Goal: Transaction & Acquisition: Purchase product/service

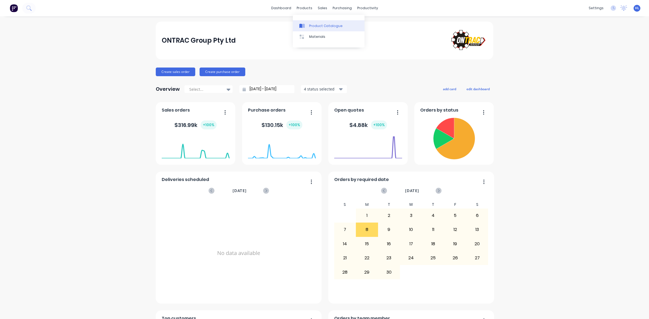
click at [324, 25] on div "Product Catalogue" at bounding box center [326, 26] width 34 height 5
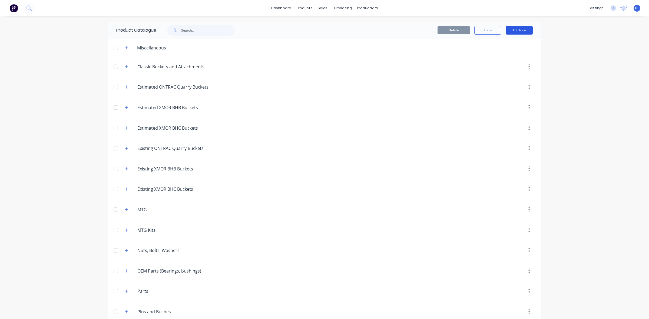
click at [520, 30] on button "Add New" at bounding box center [519, 30] width 27 height 9
click at [471, 22] on div "Delete Tools Add New Category Product Product Kit" at bounding box center [394, 30] width 293 height 17
click at [526, 33] on button "Add New" at bounding box center [519, 30] width 27 height 9
drag, startPoint x: 513, startPoint y: 53, endPoint x: 375, endPoint y: 43, distance: 137.5
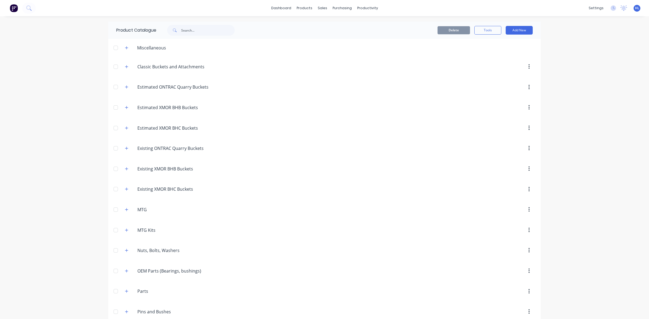
drag, startPoint x: 374, startPoint y: 22, endPoint x: 360, endPoint y: 27, distance: 14.6
click at [374, 22] on div "Delete Tools Add New" at bounding box center [394, 30] width 293 height 17
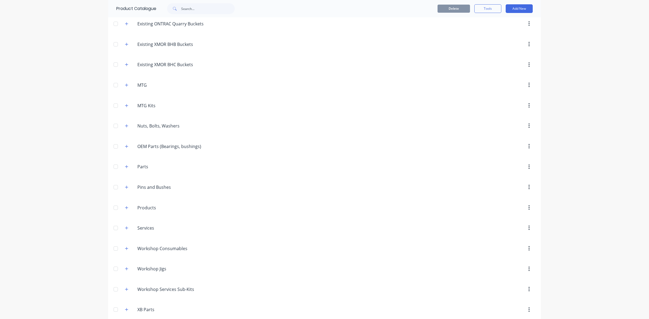
scroll to position [237, 0]
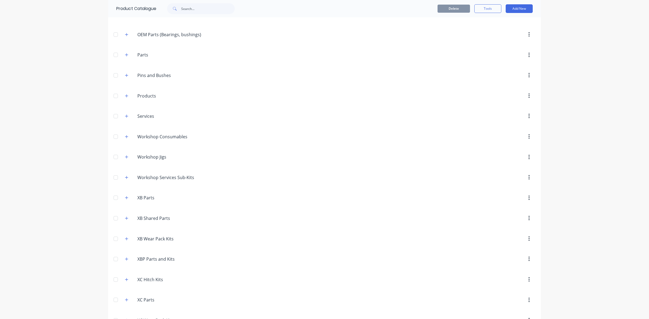
click at [118, 58] on div at bounding box center [115, 55] width 11 height 11
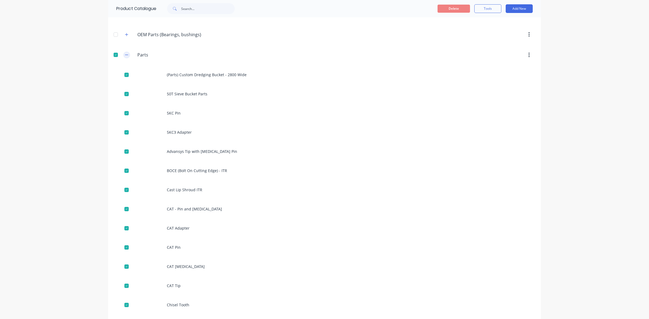
click at [123, 57] on button "button" at bounding box center [126, 55] width 7 height 7
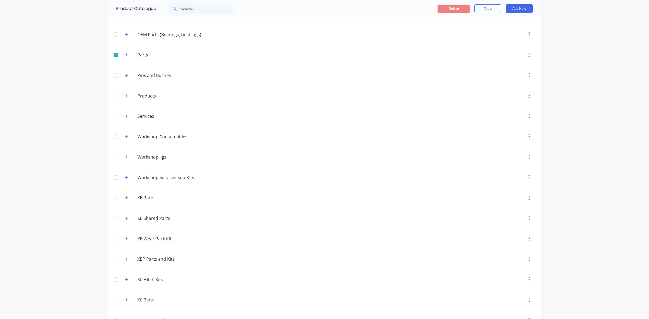
click at [116, 57] on div at bounding box center [115, 55] width 11 height 11
click at [126, 55] on icon "button" at bounding box center [126, 55] width 3 height 4
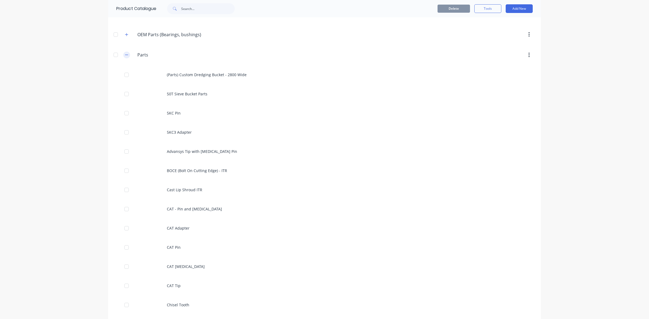
click at [126, 55] on icon "button" at bounding box center [126, 55] width 3 height 4
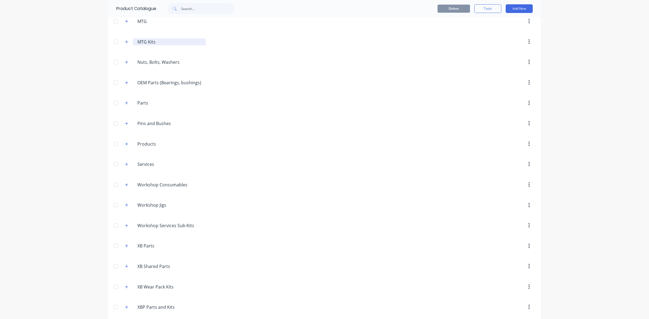
scroll to position [101, 0]
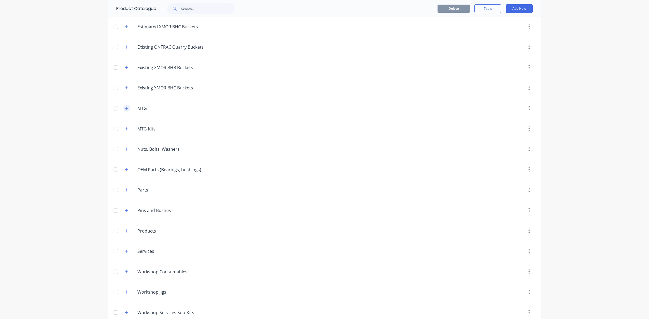
click at [125, 109] on icon "button" at bounding box center [126, 109] width 3 height 4
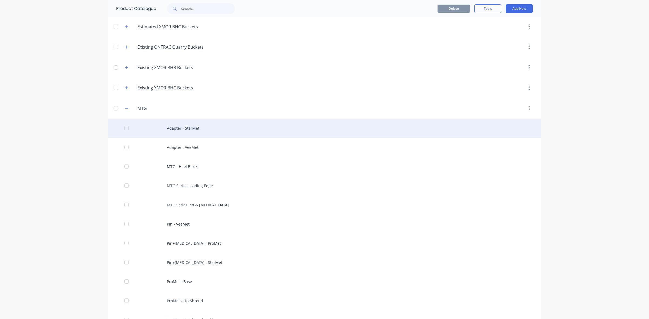
click at [198, 132] on div "Adapter - StarMet" at bounding box center [324, 128] width 433 height 19
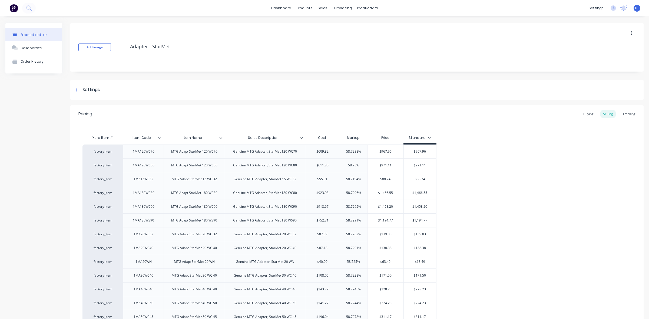
type textarea "x"
drag, startPoint x: 350, startPoint y: 12, endPoint x: 360, endPoint y: 28, distance: 19.2
click at [361, 29] on link "Workflow" at bounding box center [386, 25] width 72 height 11
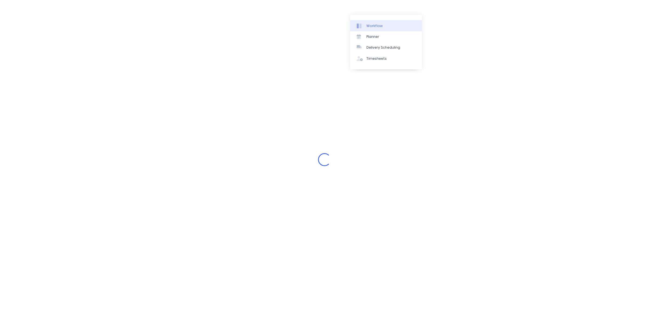
click at [360, 28] on link "Workflow" at bounding box center [386, 25] width 72 height 11
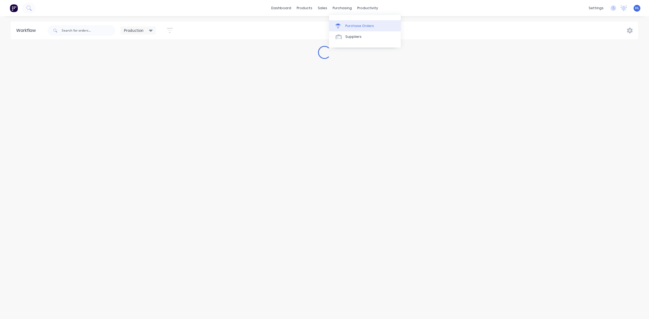
click at [360, 24] on div "Purchase Orders" at bounding box center [359, 26] width 29 height 5
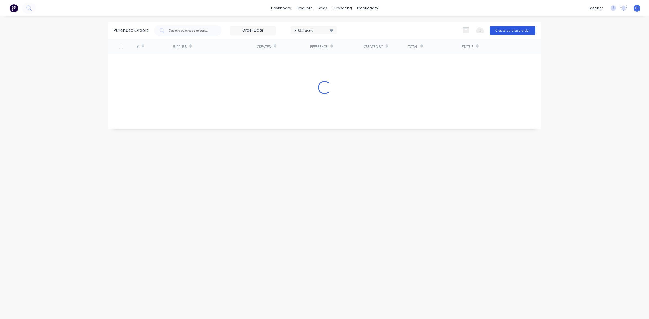
click at [514, 28] on button "Create purchase order" at bounding box center [513, 30] width 46 height 9
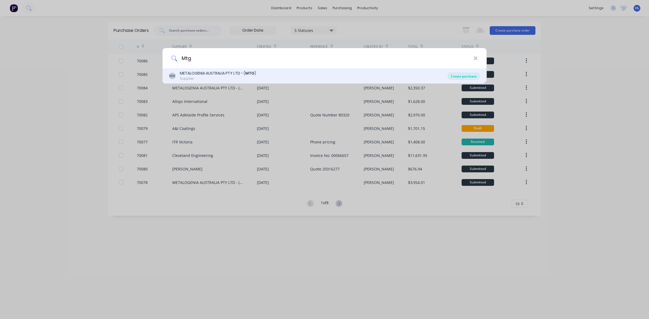
type input "Mtg"
click at [467, 79] on div "Create purchase" at bounding box center [464, 76] width 32 height 8
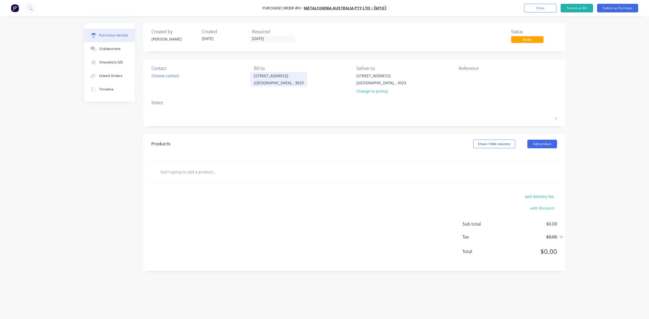
click at [276, 84] on div "[GEOGRAPHIC_DATA], , 3023" at bounding box center [279, 83] width 50 height 6
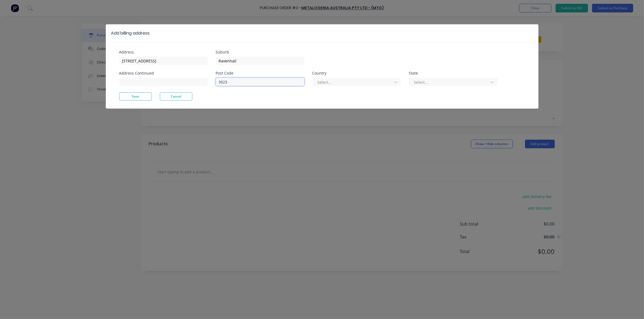
click at [250, 83] on input "3023" at bounding box center [260, 82] width 88 height 8
click at [331, 87] on div "Post Code 3023 Country Select... State Select..." at bounding box center [357, 81] width 282 height 21
click at [333, 83] on div at bounding box center [353, 82] width 72 height 7
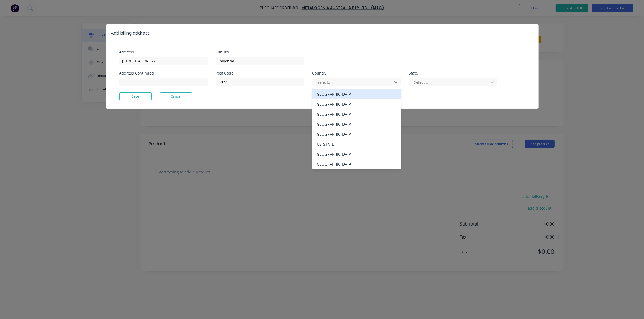
drag, startPoint x: 333, startPoint y: 97, endPoint x: 336, endPoint y: 97, distance: 3.0
click at [335, 97] on div "[GEOGRAPHIC_DATA]" at bounding box center [356, 94] width 88 height 10
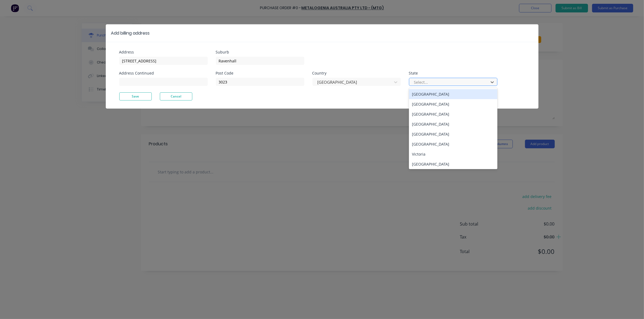
click at [452, 83] on div at bounding box center [450, 82] width 72 height 7
click at [447, 152] on div "Victoria" at bounding box center [453, 154] width 88 height 10
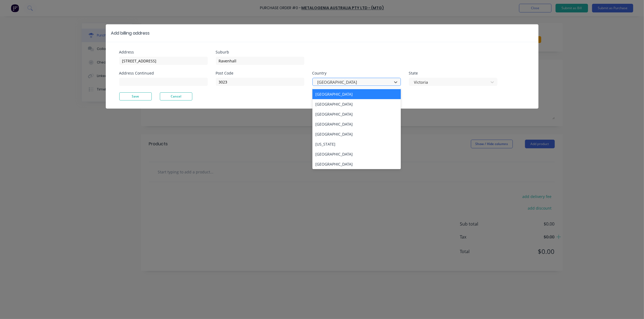
click at [370, 83] on div at bounding box center [353, 82] width 72 height 7
click at [277, 81] on input "3023" at bounding box center [260, 82] width 88 height 8
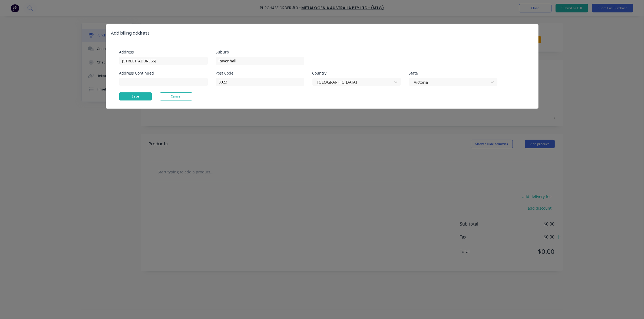
click at [137, 100] on button "Save" at bounding box center [135, 97] width 32 height 8
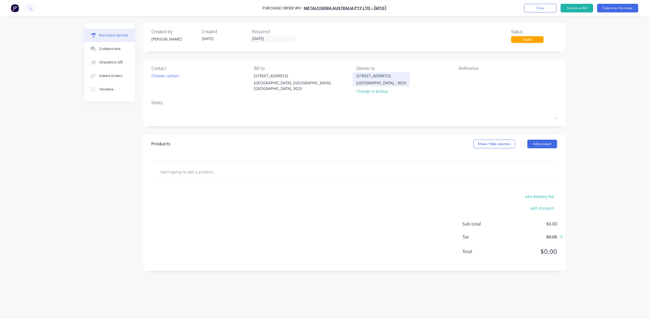
click at [359, 80] on div "[GEOGRAPHIC_DATA], , 3023" at bounding box center [382, 83] width 50 height 6
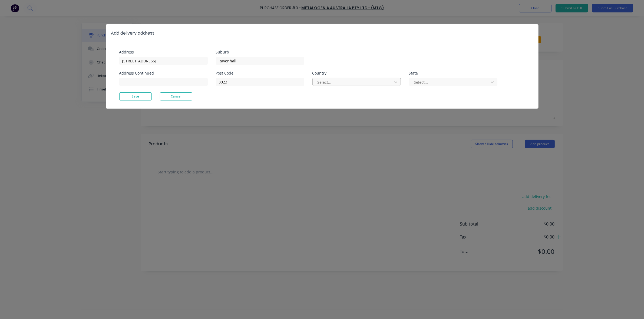
click at [375, 81] on div at bounding box center [353, 82] width 72 height 7
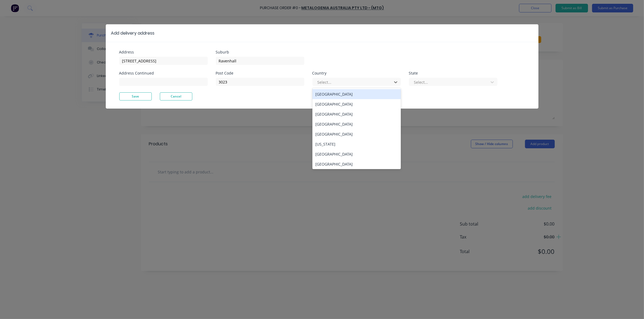
drag, startPoint x: 360, startPoint y: 97, endPoint x: 421, endPoint y: 90, distance: 61.5
click at [361, 97] on div "[GEOGRAPHIC_DATA]" at bounding box center [356, 94] width 88 height 10
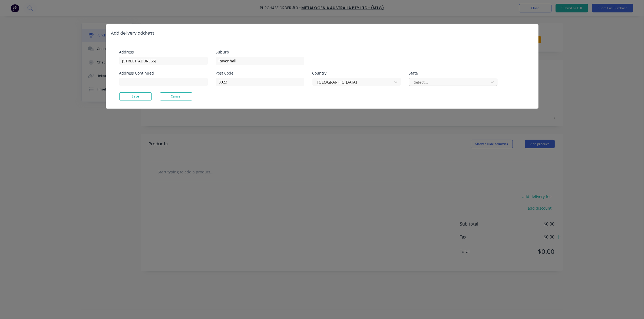
click at [433, 81] on div at bounding box center [450, 82] width 72 height 7
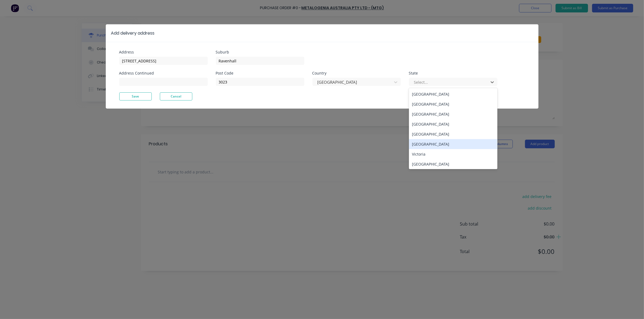
click at [547, 36] on div "Add delivery address Address [STREET_ADDRESS] Address Continued Suburb [GEOGRAP…" at bounding box center [322, 159] width 644 height 319
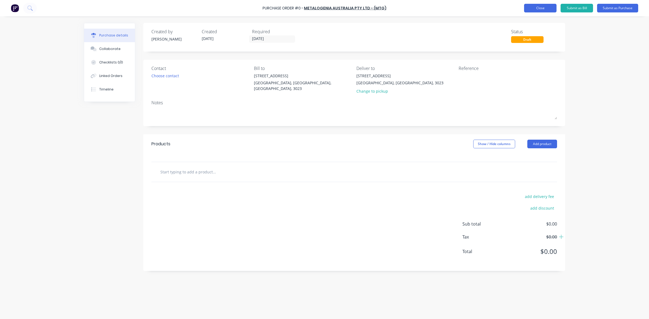
click at [539, 10] on button "Close" at bounding box center [540, 8] width 32 height 9
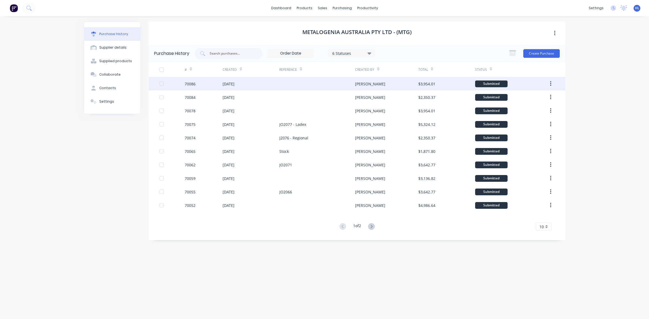
click at [186, 83] on div "70086" at bounding box center [190, 84] width 11 height 6
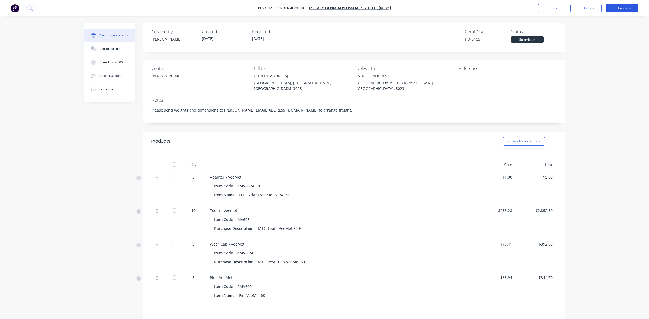
click at [628, 10] on button "Edit Purchase" at bounding box center [622, 8] width 32 height 9
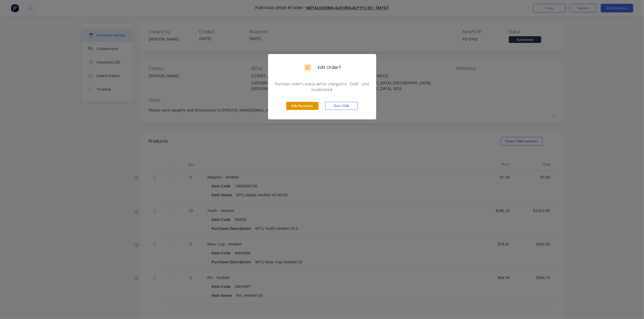
click at [309, 102] on button "Edit Purchase" at bounding box center [302, 106] width 32 height 8
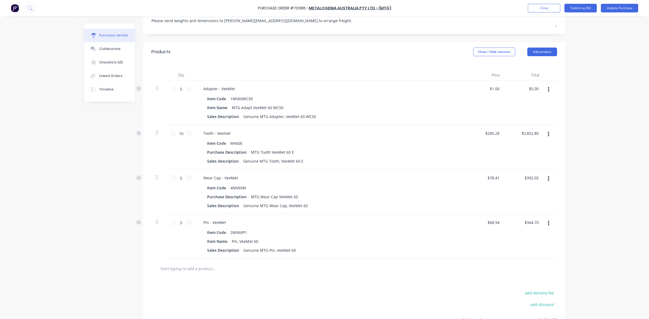
scroll to position [101, 0]
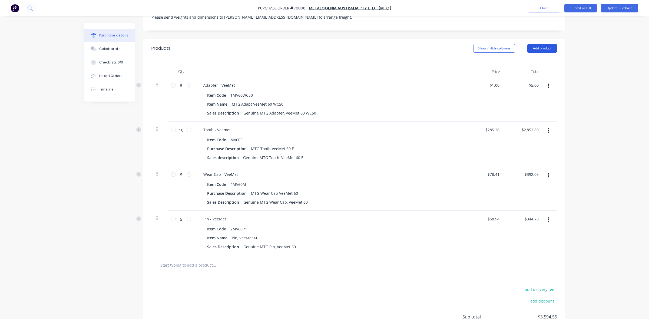
click at [537, 44] on button "Add product" at bounding box center [542, 48] width 30 height 9
click at [522, 58] on div "Product catalogue" at bounding box center [532, 62] width 42 height 8
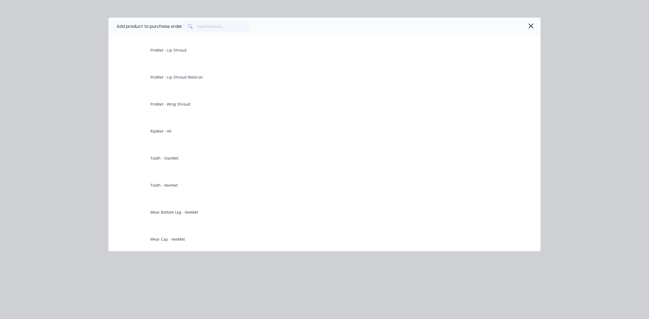
scroll to position [0, 0]
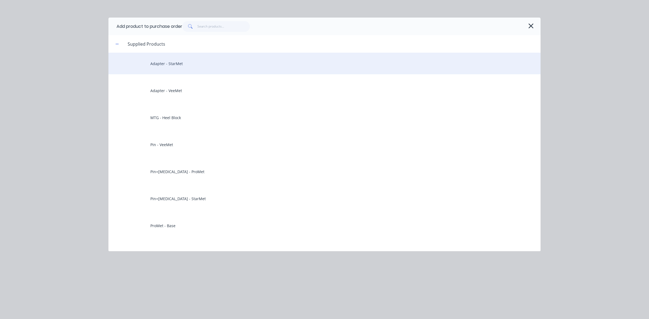
click at [194, 68] on div "Adapter - StarMet" at bounding box center [324, 64] width 432 height 22
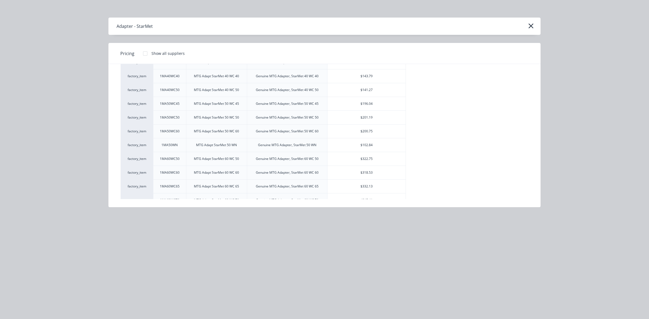
scroll to position [163, 0]
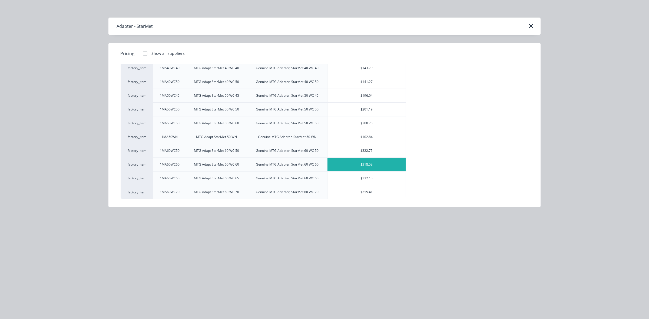
click at [375, 168] on div "$318.53" at bounding box center [367, 165] width 78 height 14
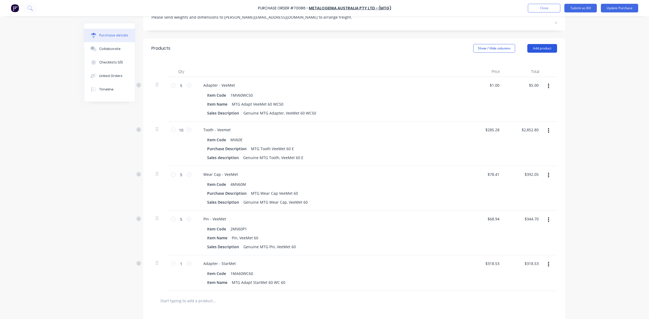
click at [546, 44] on button "Add product" at bounding box center [542, 48] width 30 height 9
click at [541, 58] on div "Product catalogue" at bounding box center [532, 62] width 42 height 8
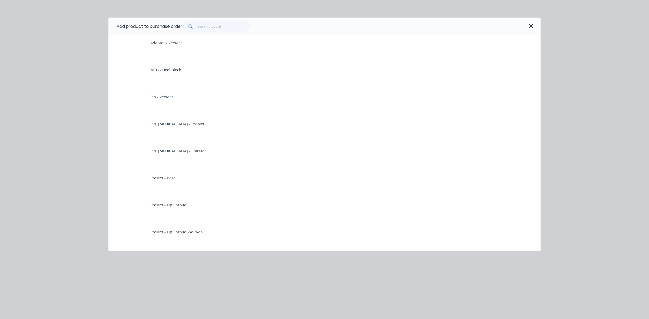
scroll to position [0, 0]
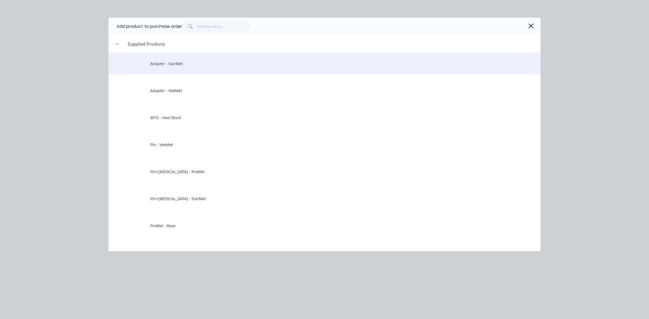
click at [193, 65] on div "Adapter - StarMet" at bounding box center [324, 64] width 432 height 22
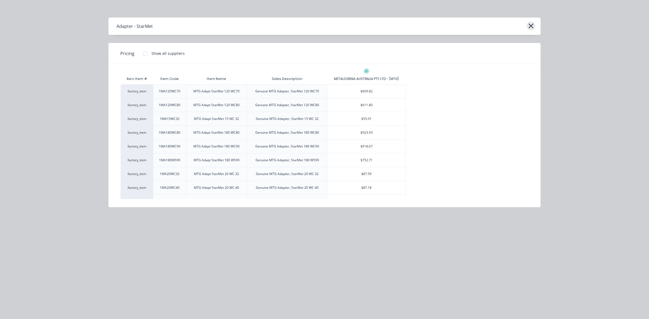
click at [526, 25] on div "Adapter - StarMet" at bounding box center [324, 26] width 432 height 17
click at [531, 26] on icon "button" at bounding box center [531, 26] width 5 height 5
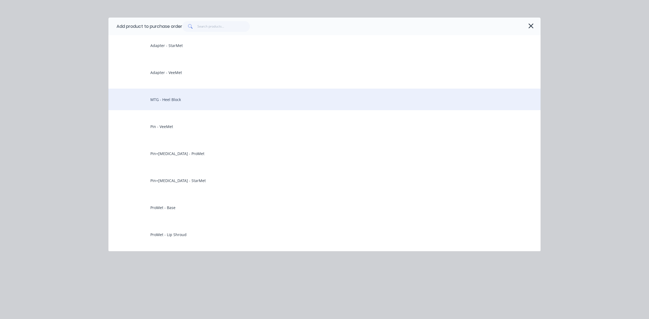
scroll to position [68, 0]
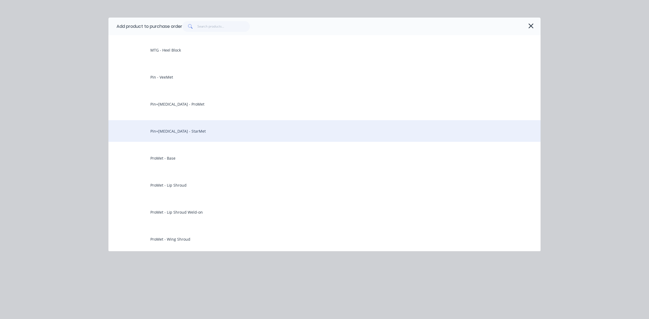
click at [200, 130] on div "Pin+[MEDICAL_DATA] - StarMet" at bounding box center [324, 131] width 432 height 22
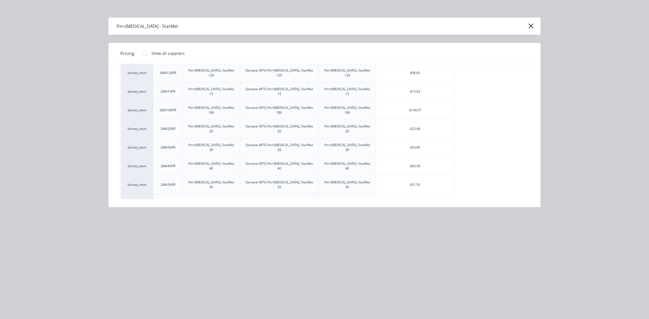
scroll to position [38, 0]
click at [403, 177] on div "$70.28" at bounding box center [415, 186] width 78 height 18
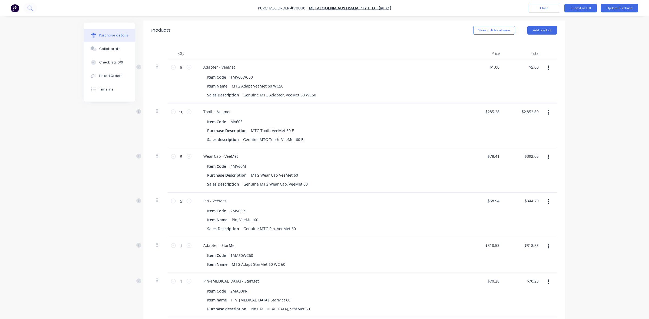
scroll to position [135, 0]
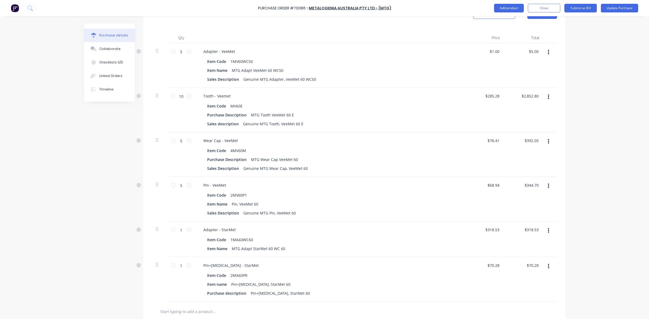
click at [553, 179] on div at bounding box center [551, 199] width 14 height 45
click at [547, 182] on button "button" at bounding box center [548, 187] width 13 height 10
drag, startPoint x: 533, startPoint y: 227, endPoint x: 383, endPoint y: 188, distance: 155.4
click at [381, 189] on div "5 5 Pin - VeeMet Item Code 2MV60P1 Item Name Pin, VeeMet 60 Sales Description G…" at bounding box center [354, 199] width 406 height 45
click at [386, 192] on div "Item Code 2MV60P1" at bounding box center [329, 196] width 248 height 8
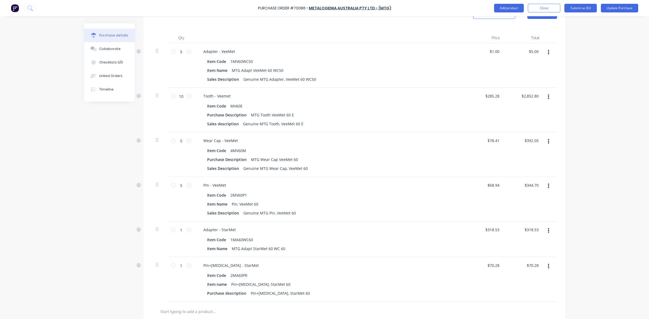
click at [575, 199] on div "Purchase Order #70086 - METALOGENIA AUSTRALIA PTY LTD - (MTG) Add product Close…" at bounding box center [324, 159] width 649 height 319
click at [545, 182] on button "button" at bounding box center [548, 187] width 13 height 10
click at [594, 147] on div "Purchase Order #70086 - METALOGENIA AUSTRALIA PTY LTD - (MTG) Add product Close…" at bounding box center [324, 159] width 649 height 319
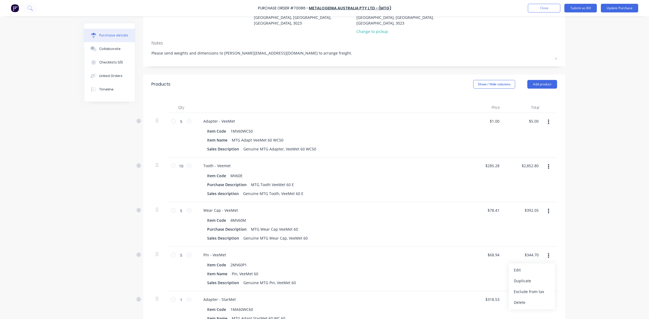
scroll to position [0, 0]
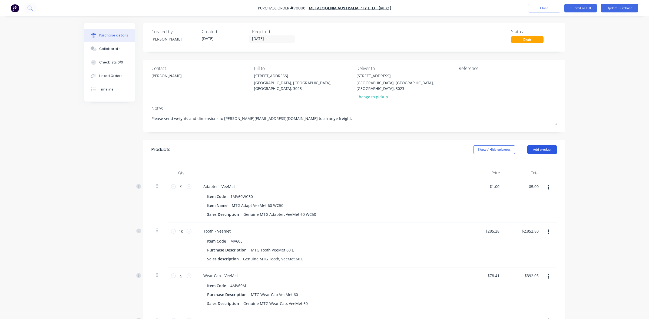
click at [540, 146] on button "Add product" at bounding box center [542, 150] width 30 height 9
click at [534, 160] on div "Product catalogue" at bounding box center [532, 164] width 42 height 8
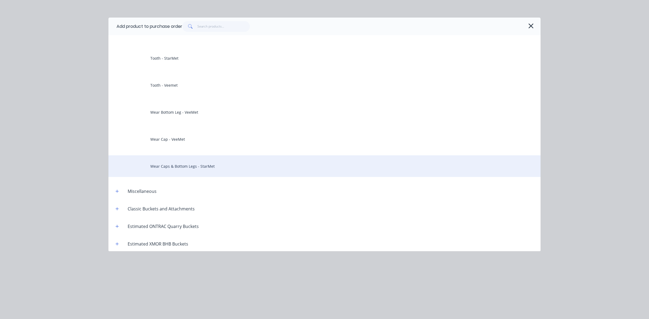
scroll to position [304, 0]
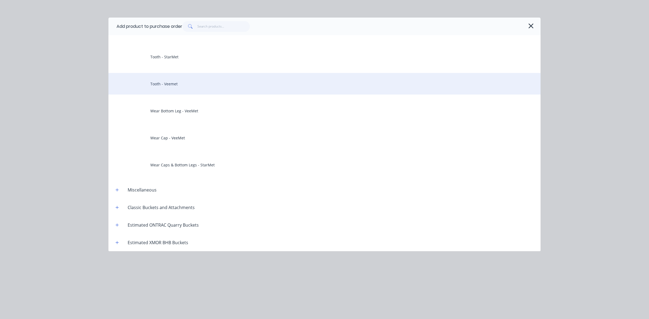
click at [197, 88] on div "Tooth - Veemet" at bounding box center [324, 84] width 432 height 22
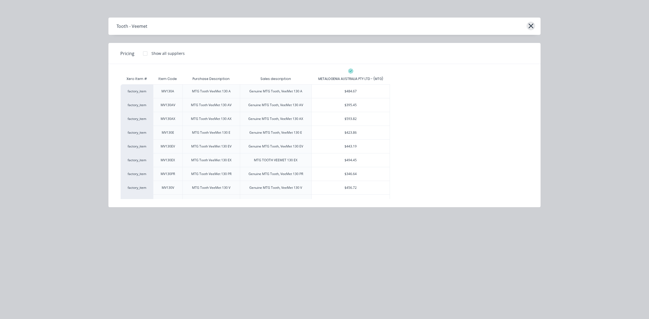
click at [531, 26] on icon "button" at bounding box center [531, 26] width 5 height 5
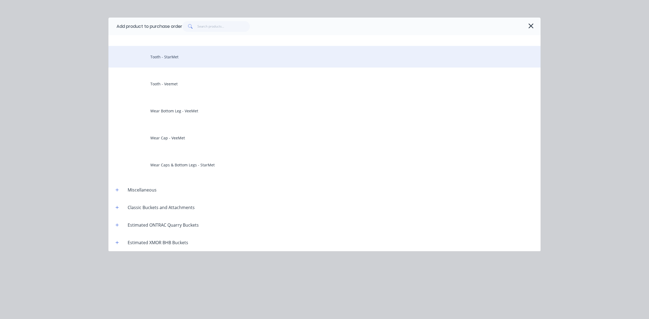
click at [184, 63] on div "Tooth - StarMet" at bounding box center [324, 57] width 432 height 22
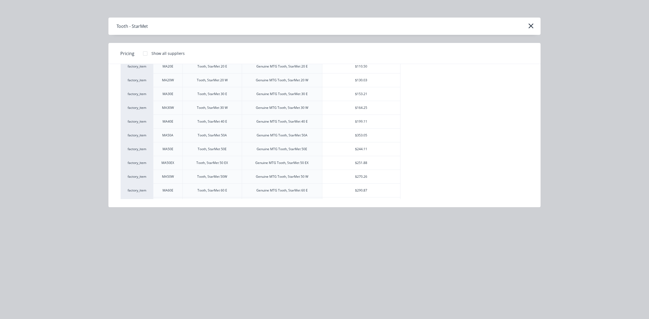
scroll to position [246, 0]
drag, startPoint x: 362, startPoint y: 145, endPoint x: 365, endPoint y: 144, distance: 2.8
click at [362, 145] on div "$290.87" at bounding box center [361, 151] width 78 height 14
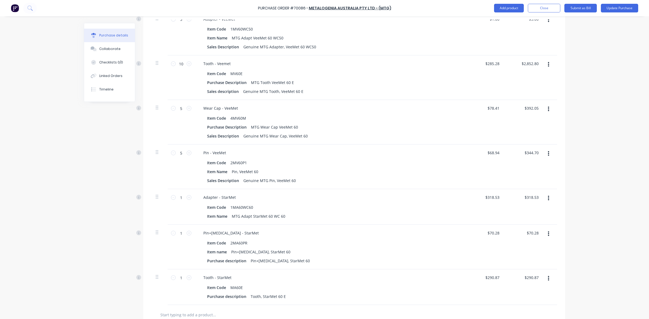
scroll to position [203, 0]
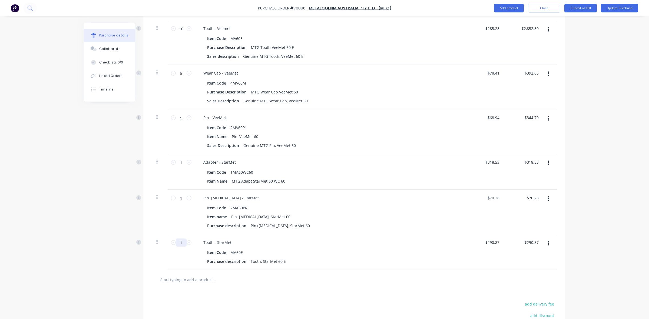
click at [182, 239] on input "1" at bounding box center [181, 243] width 11 height 8
type textarea "x"
type input "10"
type input "$2,908.70"
type textarea "x"
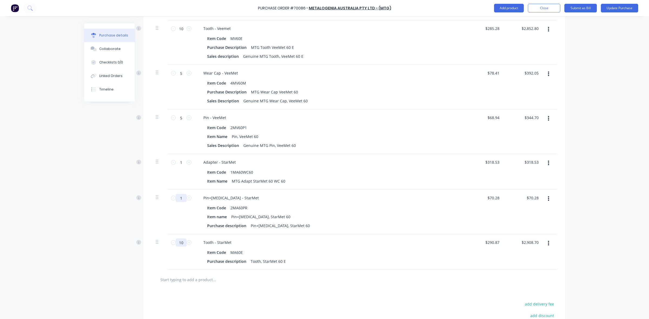
type input "10"
click at [176, 194] on input "1" at bounding box center [181, 198] width 11 height 8
type textarea "x"
type input "5"
type input "$351.40"
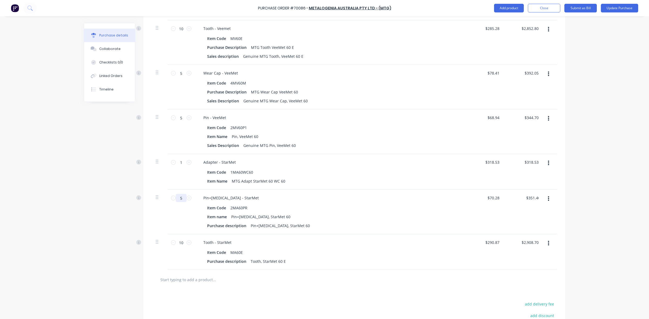
type textarea "x"
type input "5"
click at [185, 161] on div "1 1" at bounding box center [181, 163] width 18 height 8
click at [180, 160] on input "1" at bounding box center [181, 163] width 11 height 8
type textarea "x"
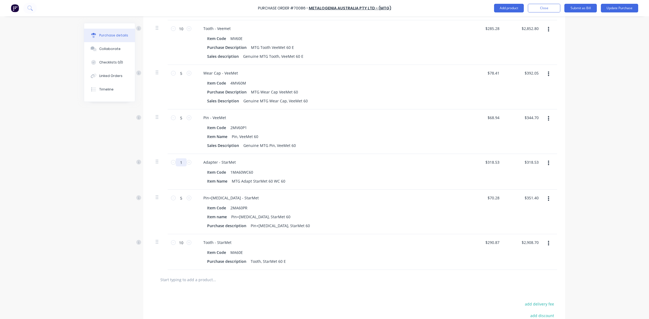
type input "5"
type input "$1,592.65"
type textarea "x"
type input "5"
click at [191, 157] on div "5 5" at bounding box center [181, 172] width 27 height 36
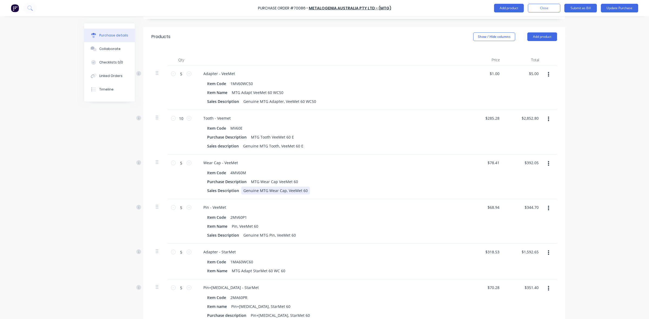
scroll to position [101, 0]
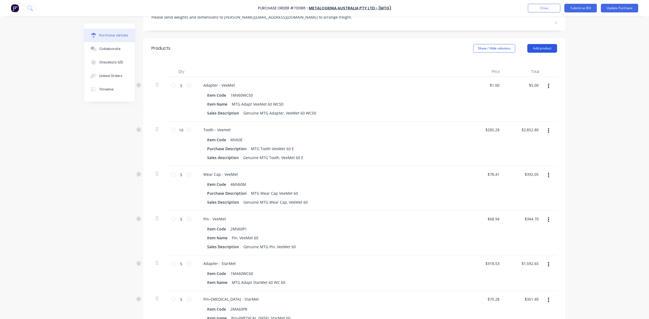
click at [539, 44] on button "Add product" at bounding box center [542, 48] width 30 height 9
click at [537, 55] on div "Product catalogue Basic product Lineal metre product Square metre product Notes…" at bounding box center [531, 89] width 51 height 68
click at [534, 58] on div "Product catalogue" at bounding box center [532, 62] width 42 height 8
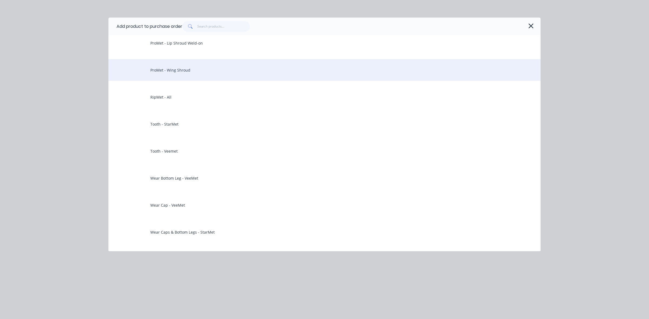
scroll to position [270, 0]
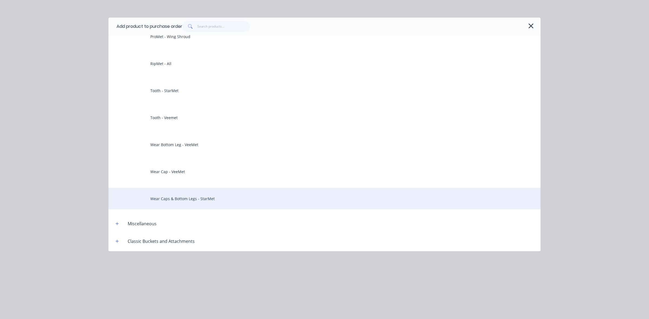
click at [206, 198] on div "Wear Caps & Bottom Legs - StarMet" at bounding box center [324, 199] width 432 height 22
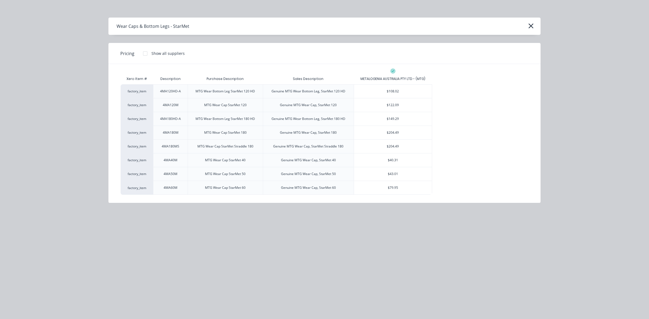
scroll to position [30, 0]
click at [376, 189] on div "$79.95" at bounding box center [393, 188] width 78 height 14
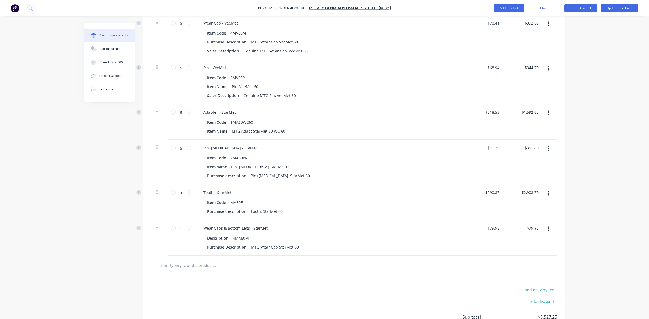
scroll to position [304, 0]
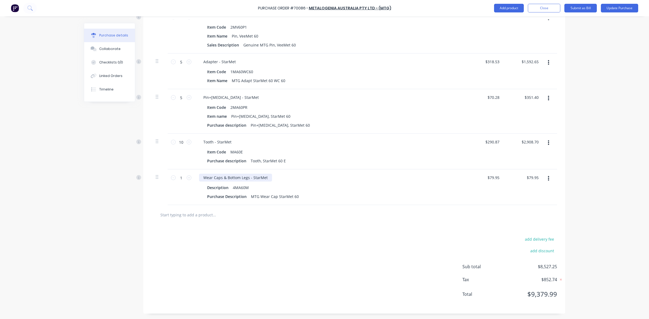
type textarea "x"
drag, startPoint x: 222, startPoint y: 173, endPoint x: 246, endPoint y: 173, distance: 23.8
click at [246, 174] on div "Wear Caps & Bottom Legs - StarMet" at bounding box center [235, 178] width 73 height 8
click at [218, 174] on div "Wear Caps - StarMet" at bounding box center [222, 178] width 46 height 8
click at [219, 174] on div "Wear Caps - StarMet" at bounding box center [222, 178] width 46 height 8
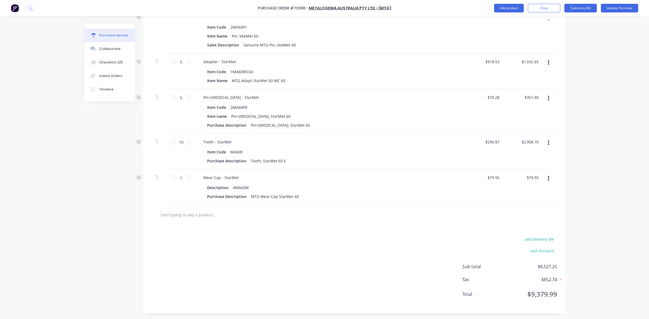
click at [262, 174] on div "Wear Cap - StarMet" at bounding box center [330, 178] width 262 height 8
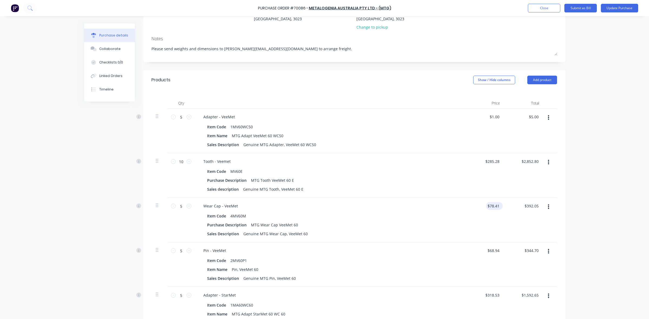
scroll to position [101, 0]
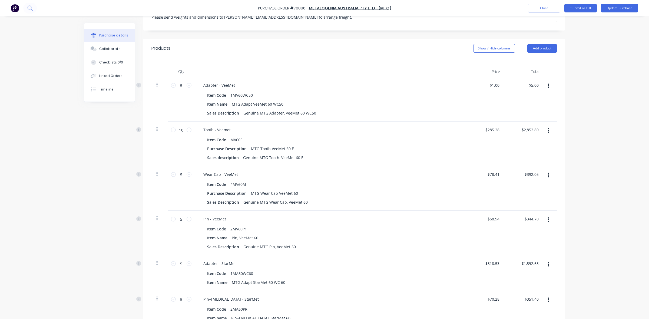
click at [548, 83] on icon "button" at bounding box center [548, 86] width 1 height 6
click at [534, 130] on button "Delete" at bounding box center [532, 133] width 46 height 11
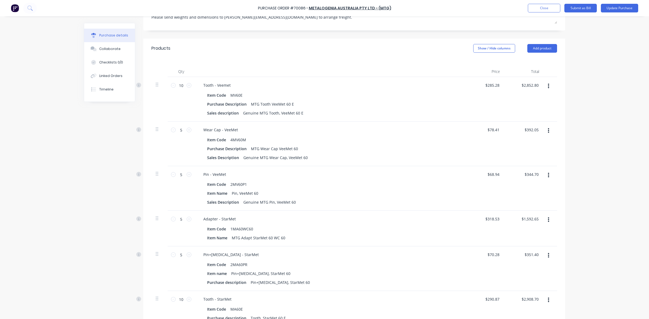
click at [548, 84] on button "button" at bounding box center [548, 86] width 13 height 10
click at [540, 128] on button "Delete" at bounding box center [532, 133] width 46 height 11
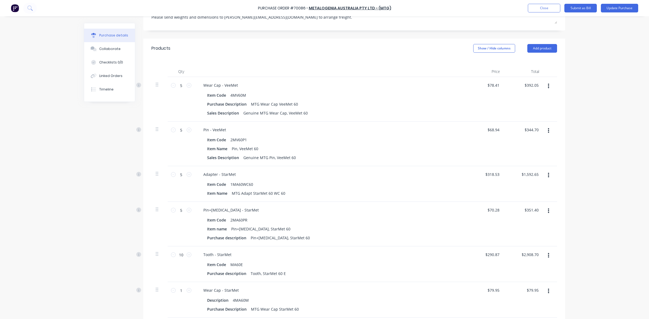
click at [552, 67] on div at bounding box center [551, 71] width 14 height 11
click at [544, 85] on button "button" at bounding box center [548, 86] width 13 height 10
click at [533, 131] on button "Delete" at bounding box center [532, 133] width 46 height 11
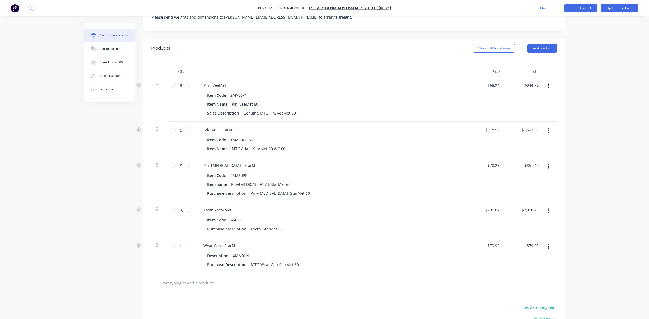
click at [548, 83] on icon "button" at bounding box center [548, 86] width 1 height 6
click at [540, 128] on button "Delete" at bounding box center [532, 133] width 46 height 11
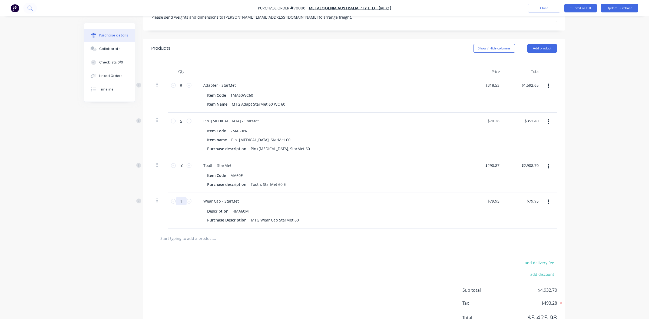
click at [178, 197] on input "1" at bounding box center [181, 201] width 11 height 8
type textarea "x"
type input "5"
type input "$399.75"
type textarea "x"
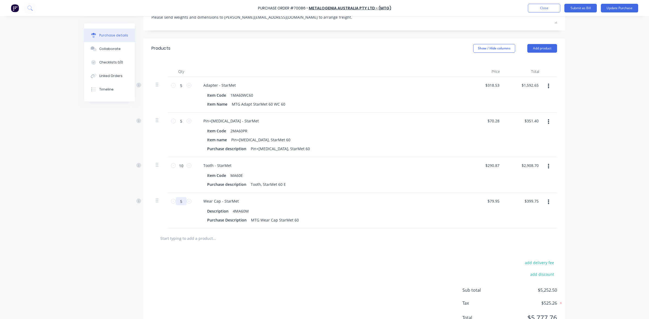
type input "5"
click at [178, 218] on div "5 5" at bounding box center [181, 211] width 27 height 36
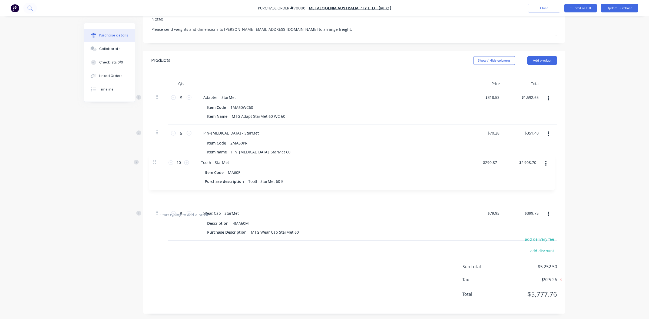
scroll to position [90, 0]
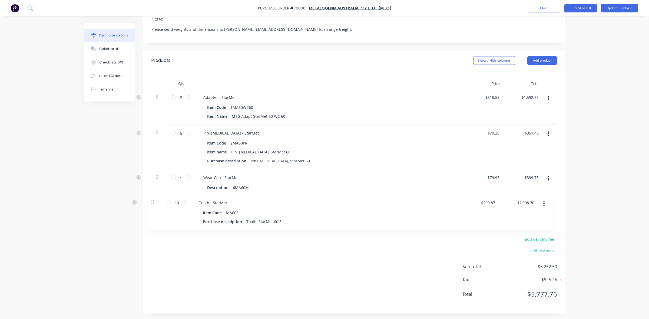
drag, startPoint x: 154, startPoint y: 160, endPoint x: 158, endPoint y: 198, distance: 38.0
click at [152, 203] on div "5 5 Adapter - StarMet Item Code 1MA60WC60 Item Name MTG Adapt StarMet 60 WC 60 …" at bounding box center [354, 147] width 406 height 116
type textarea "x"
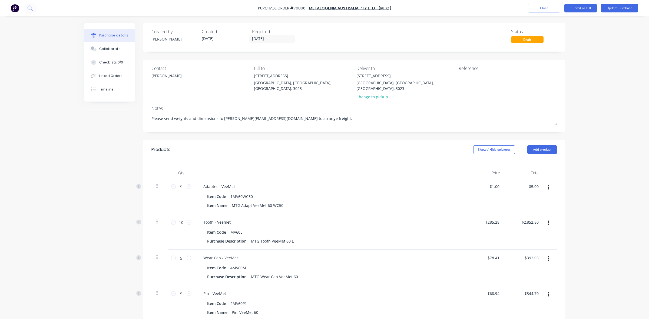
type textarea "x"
drag, startPoint x: 541, startPoint y: 8, endPoint x: 426, endPoint y: 33, distance: 117.5
click at [426, 33] on div "Purchase Order #70086 - METALOGENIA AUSTRALIA PTY LTD - (MTG) Add product Close…" at bounding box center [324, 159] width 649 height 319
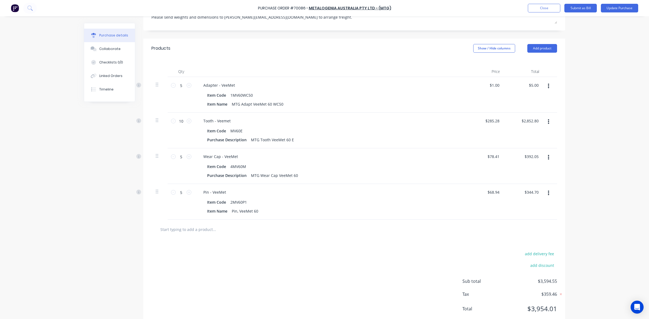
click at [552, 81] on button "button" at bounding box center [548, 86] width 13 height 10
click at [536, 129] on button "Delete" at bounding box center [532, 133] width 46 height 11
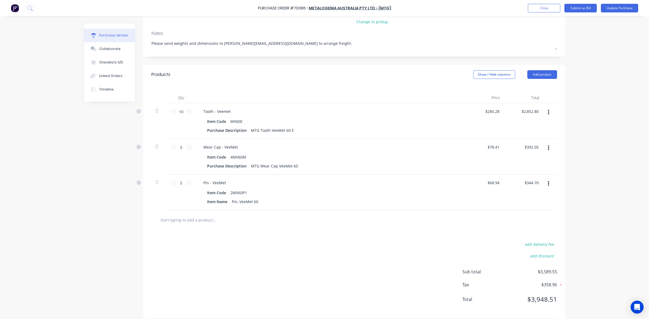
click at [548, 110] on icon "button" at bounding box center [548, 113] width 1 height 6
drag, startPoint x: 539, startPoint y: 150, endPoint x: 547, endPoint y: 122, distance: 28.8
click at [539, 154] on button "Delete" at bounding box center [532, 159] width 46 height 11
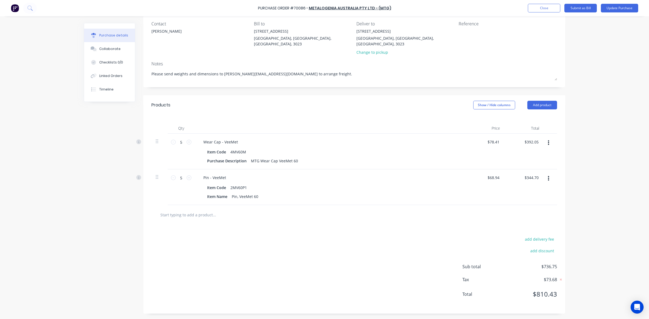
scroll to position [39, 0]
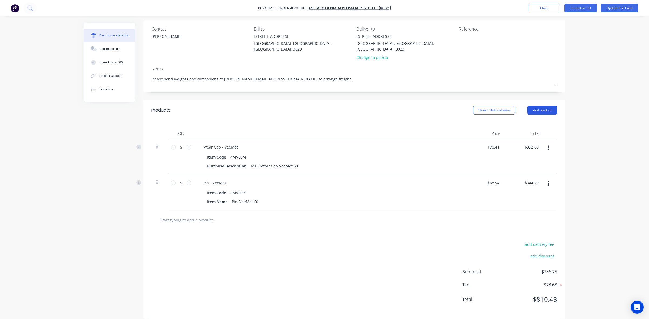
click at [552, 107] on button "Add product" at bounding box center [542, 110] width 30 height 9
click at [582, 97] on div "Purchase Order #70086 - METALOGENIA AUSTRALIA PTY LTD - (MTG) Add product Close…" at bounding box center [324, 159] width 649 height 319
click at [607, 145] on div "Purchase Order #70086 - METALOGENIA AUSTRALIA PTY LTD - (MTG) Add product Close…" at bounding box center [324, 159] width 649 height 319
click at [548, 146] on icon "button" at bounding box center [548, 148] width 1 height 5
click at [545, 190] on button "Delete" at bounding box center [532, 195] width 46 height 11
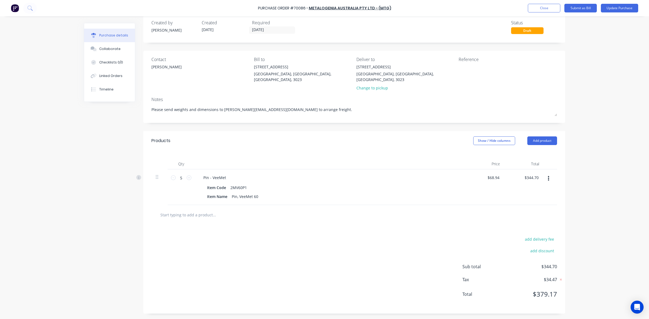
scroll to position [4, 0]
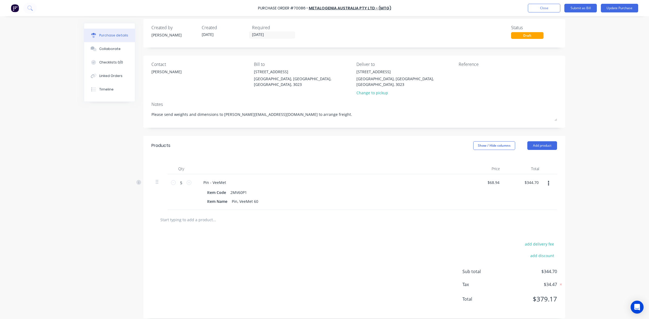
click at [548, 179] on button "button" at bounding box center [548, 184] width 13 height 10
drag, startPoint x: 542, startPoint y: 227, endPoint x: 542, endPoint y: 218, distance: 9.5
click at [542, 227] on button "Delete" at bounding box center [532, 230] width 46 height 11
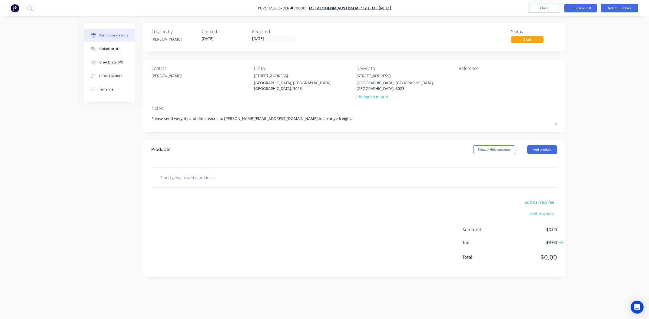
scroll to position [0, 0]
click at [551, 146] on button "Add product" at bounding box center [542, 150] width 30 height 9
click at [548, 160] on div "Product catalogue" at bounding box center [532, 164] width 42 height 8
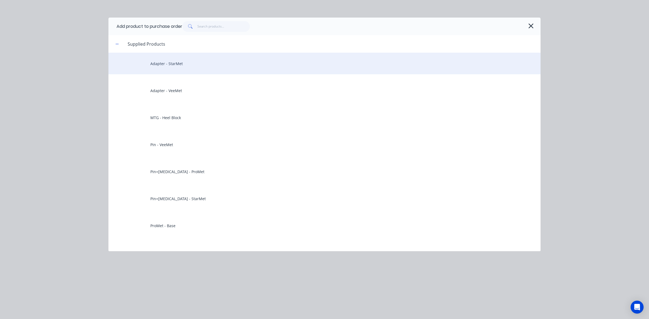
click at [203, 64] on div "Adapter - StarMet" at bounding box center [324, 64] width 432 height 22
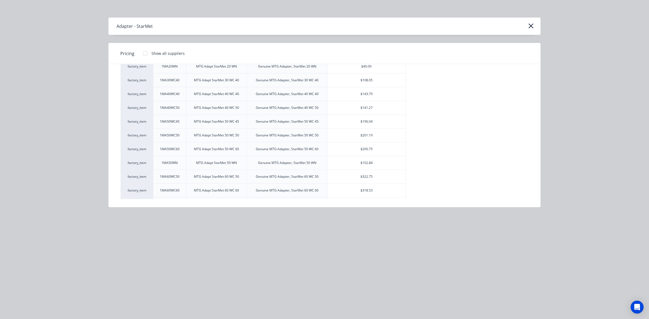
scroll to position [163, 0]
click at [362, 164] on div "$318.53" at bounding box center [367, 165] width 78 height 14
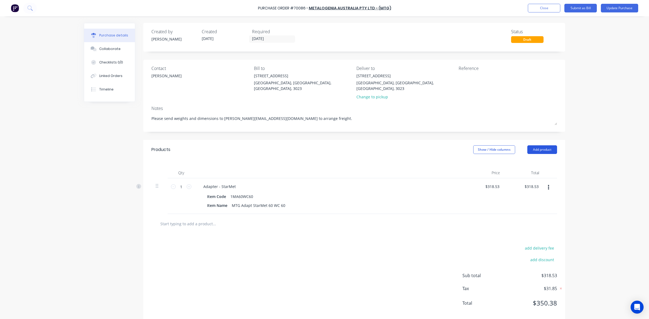
click at [533, 146] on button "Add product" at bounding box center [542, 150] width 30 height 9
click at [532, 160] on div "Product catalogue" at bounding box center [532, 164] width 42 height 8
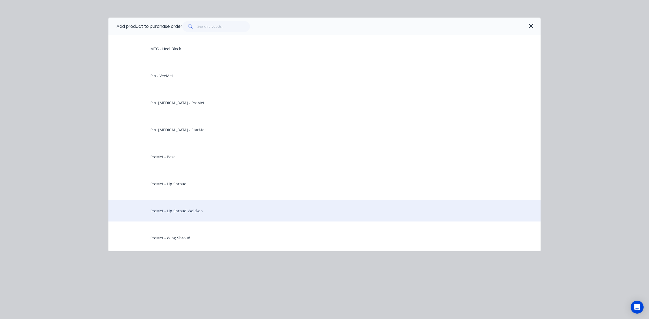
scroll to position [203, 0]
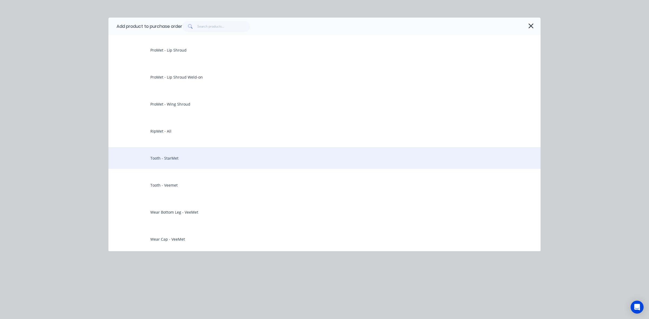
click at [212, 159] on div "Tooth - StarMet" at bounding box center [324, 158] width 432 height 22
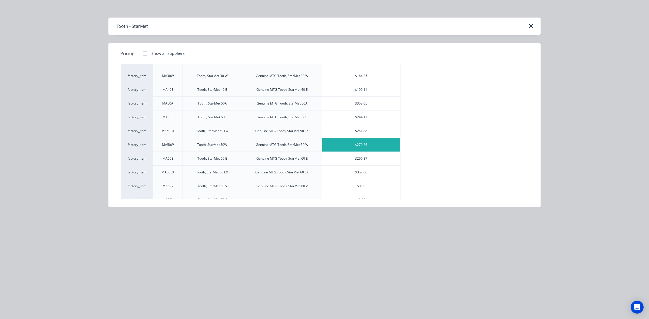
scroll to position [237, 0]
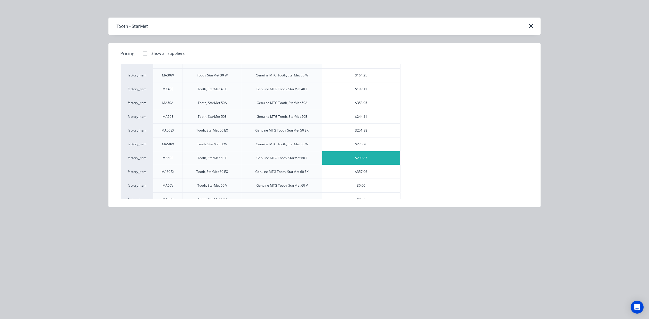
click at [365, 163] on div "$290.87" at bounding box center [361, 158] width 78 height 14
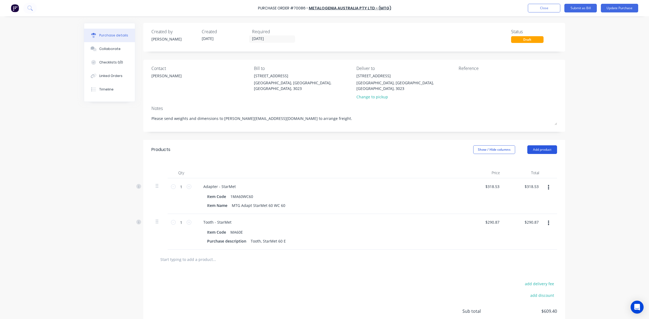
click at [536, 146] on button "Add product" at bounding box center [542, 150] width 30 height 9
drag, startPoint x: 536, startPoint y: 149, endPoint x: 537, endPoint y: 153, distance: 3.9
click at [537, 158] on button "Product catalogue" at bounding box center [531, 163] width 51 height 11
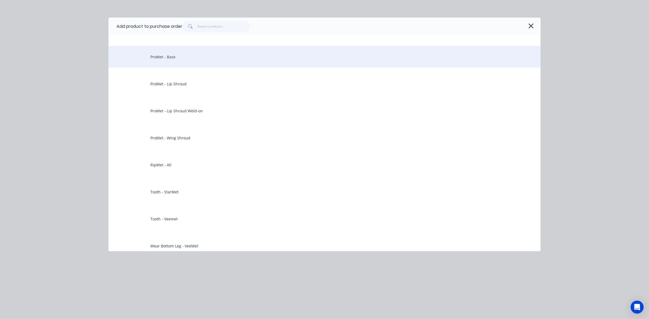
scroll to position [101, 0]
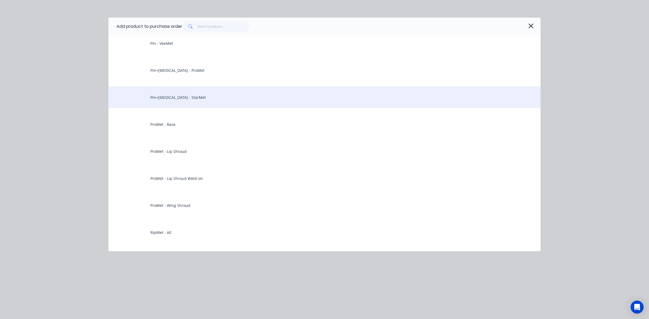
click at [216, 95] on div "Pin+[MEDICAL_DATA] - StarMet" at bounding box center [324, 98] width 432 height 22
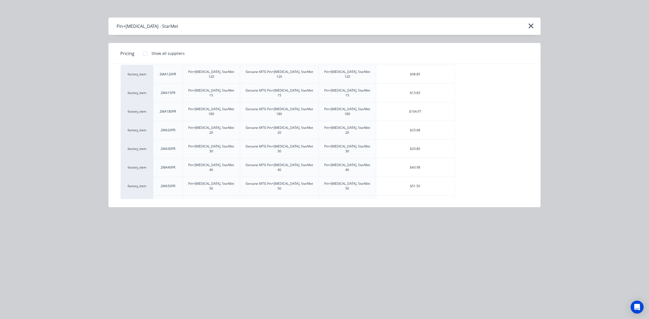
scroll to position [38, 0]
click at [424, 177] on div "$70.28" at bounding box center [415, 186] width 78 height 18
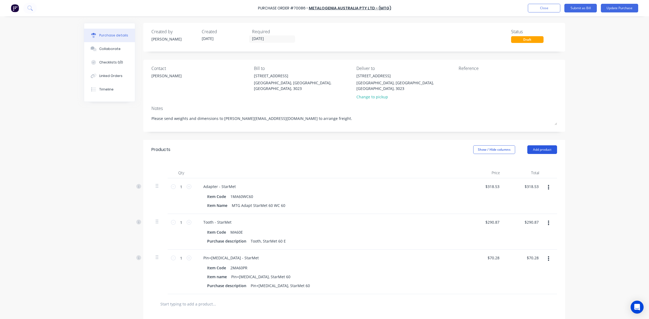
click at [542, 146] on button "Add product" at bounding box center [542, 150] width 30 height 9
click at [541, 160] on div "Product catalogue" at bounding box center [532, 164] width 42 height 8
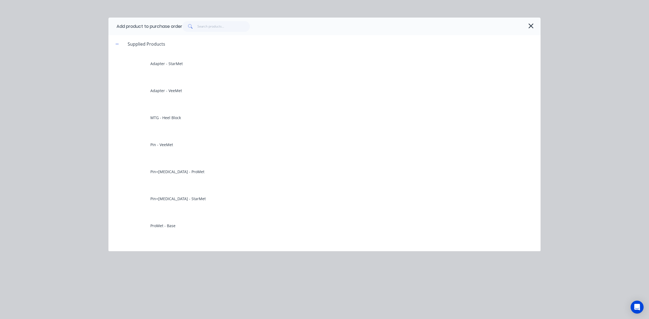
scroll to position [270, 0]
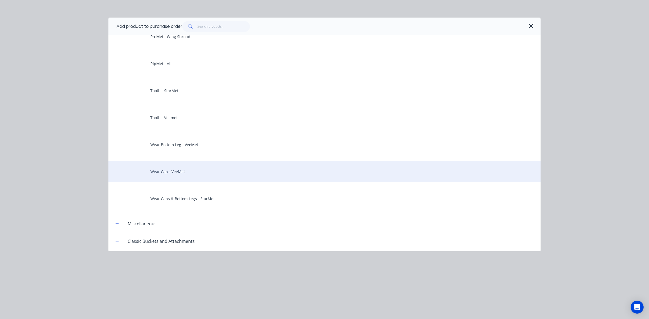
click at [229, 178] on div "Wear Cap - VeeMet" at bounding box center [324, 172] width 432 height 22
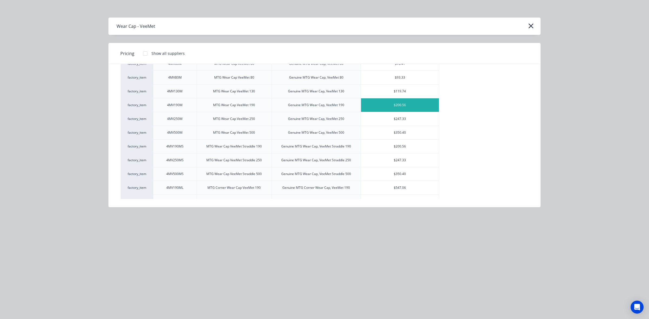
scroll to position [0, 0]
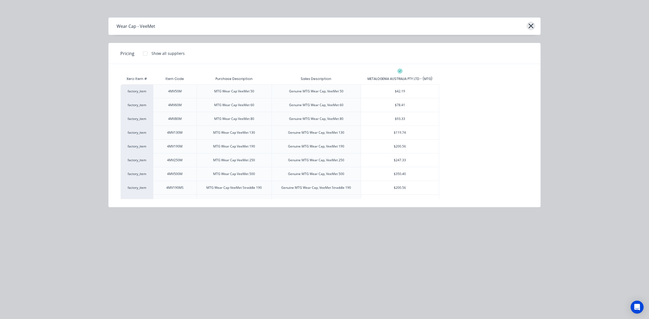
click at [532, 23] on icon "button" at bounding box center [531, 26] width 6 height 8
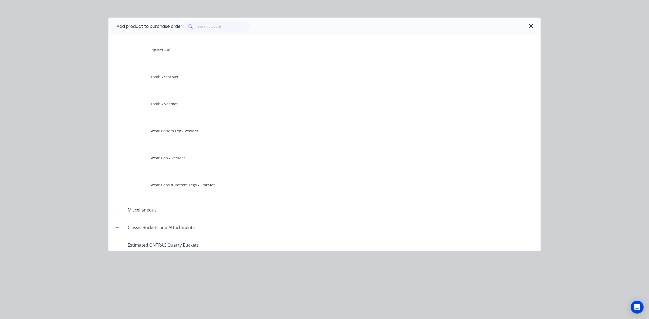
scroll to position [338, 0]
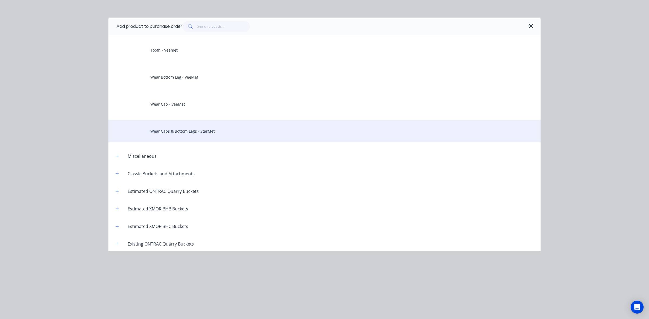
click at [202, 134] on div "Wear Caps & Bottom Legs - StarMet" at bounding box center [324, 131] width 432 height 22
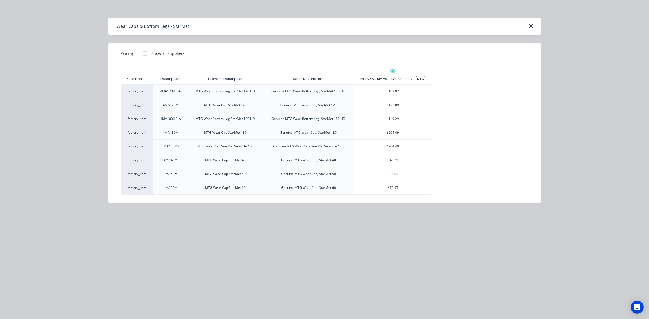
scroll to position [30, 0]
click at [377, 193] on div "$79.95" at bounding box center [393, 188] width 78 height 14
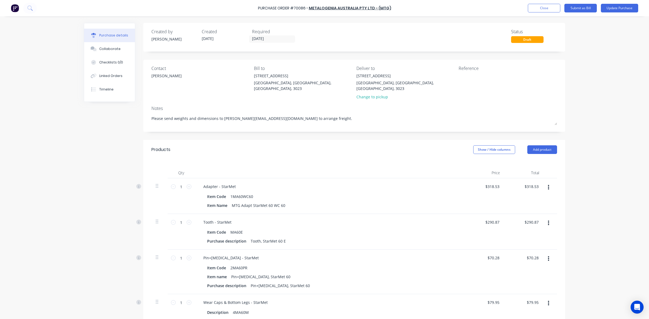
scroll to position [101, 0]
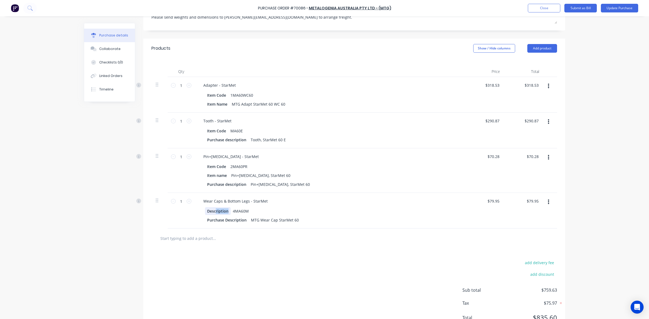
drag, startPoint x: 213, startPoint y: 213, endPoint x: 254, endPoint y: 212, distance: 41.4
click at [232, 210] on div "Description 4MA60M" at bounding box center [329, 211] width 248 height 8
drag, startPoint x: 303, startPoint y: 231, endPoint x: 230, endPoint y: 202, distance: 78.4
click at [210, 205] on div "Products Show / Hide columns Add product Qty Price Total 1 1 Adapter - StarMet …" at bounding box center [354, 188] width 422 height 299
click at [337, 207] on div "Description 4MA60M" at bounding box center [329, 211] width 248 height 8
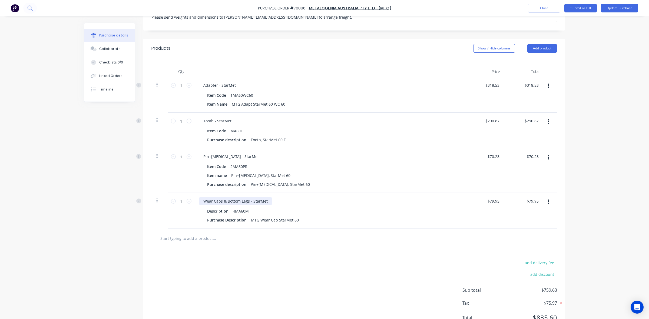
click at [218, 197] on div "Wear Caps & Bottom Legs - StarMet" at bounding box center [235, 201] width 73 height 8
drag, startPoint x: 218, startPoint y: 197, endPoint x: 247, endPoint y: 197, distance: 28.4
click at [247, 197] on div "Wear Caps & Bottom Legs - StarMet" at bounding box center [235, 201] width 73 height 8
click at [284, 197] on div "Wear Cap - StarMet" at bounding box center [330, 201] width 262 height 8
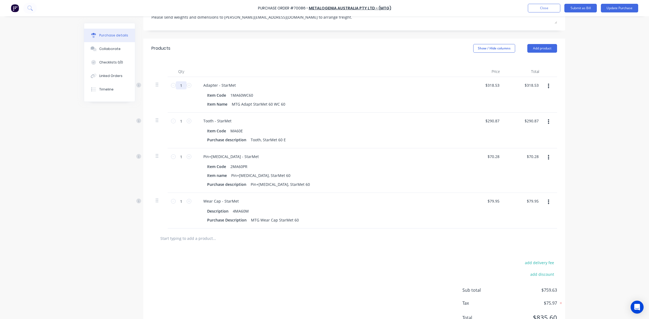
click at [182, 81] on input "1" at bounding box center [181, 85] width 11 height 8
type input "5"
type input "$1,592.65"
type input "5"
click at [179, 117] on input "1" at bounding box center [181, 121] width 11 height 8
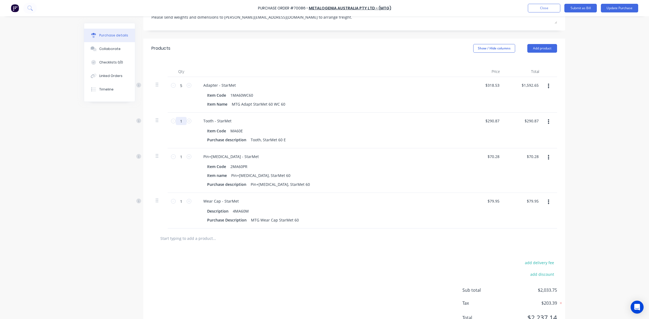
type input "10"
type input "$2,908.70"
type input "10"
click at [192, 149] on div "1 1" at bounding box center [181, 171] width 27 height 45
click at [176, 153] on input "1" at bounding box center [181, 157] width 11 height 8
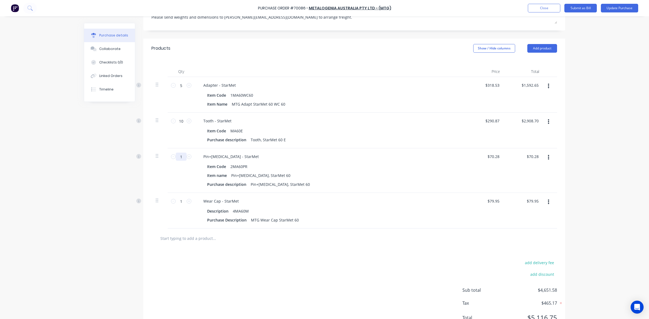
type input "5"
type input "$351.40"
type input "5"
click at [183, 169] on div "5 5" at bounding box center [181, 171] width 27 height 45
click at [177, 197] on input "1" at bounding box center [181, 201] width 11 height 8
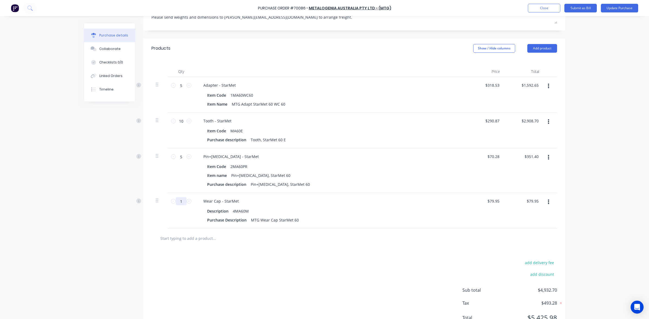
type input "5"
type input "$399.75"
type input "5"
click at [195, 183] on div "Pin+Retainer - StarMet Item Code 2MA60PR Item name Pin+Retainer, StarMet 60 Pur…" at bounding box center [330, 171] width 270 height 45
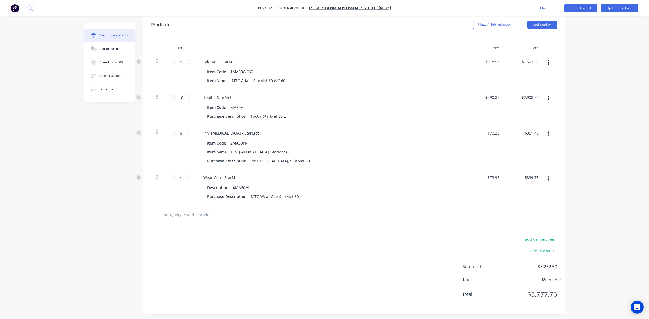
click at [594, 173] on div "Purchase Order #70086 - METALOGENIA AUSTRALIA PTY LTD - (MTG) Add product Close…" at bounding box center [324, 159] width 649 height 319
click at [496, 58] on input "318.53" at bounding box center [492, 62] width 17 height 8
drag, startPoint x: 481, startPoint y: 55, endPoint x: 542, endPoint y: 62, distance: 60.8
click at [542, 62] on div "5 5 Adapter - StarMet Item Code 1MA60WC60 Item Name MTG Adapt StarMet 60 WC 60 …" at bounding box center [354, 72] width 406 height 36
type input "$1.00"
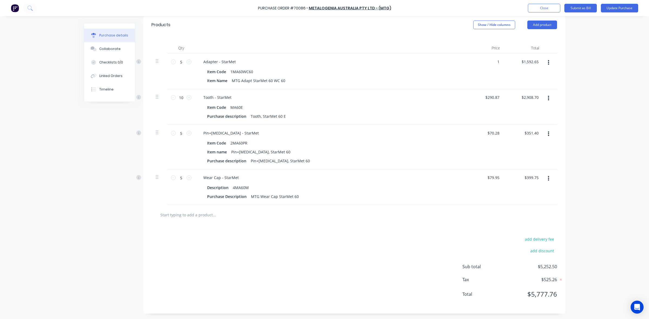
type input "$5.00"
click at [620, 95] on div "Purchase Order #70086 - METALOGENIA AUSTRALIA PTY LTD - (MTG) Add product Close…" at bounding box center [324, 159] width 649 height 319
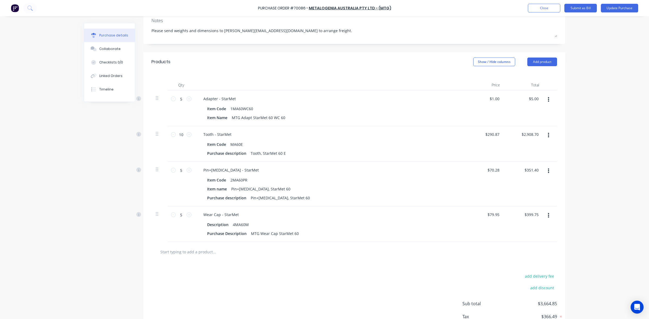
scroll to position [58, 0]
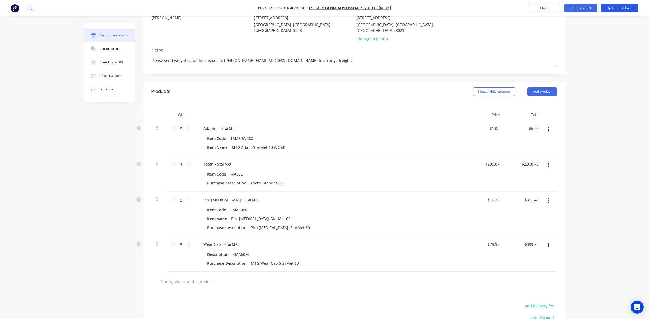
click at [625, 6] on button "Update Purchase" at bounding box center [619, 8] width 37 height 9
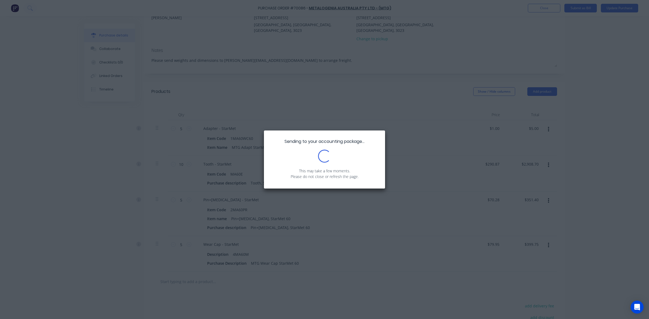
scroll to position [0, 0]
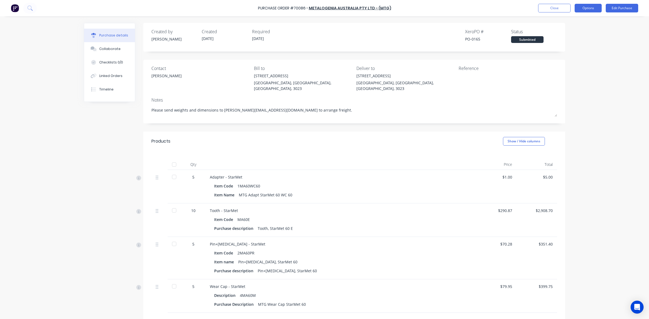
click at [580, 12] on button "Options" at bounding box center [588, 8] width 27 height 9
click at [577, 22] on div "Print / Email" at bounding box center [576, 22] width 42 height 8
click at [573, 33] on div "With pricing" at bounding box center [576, 33] width 42 height 8
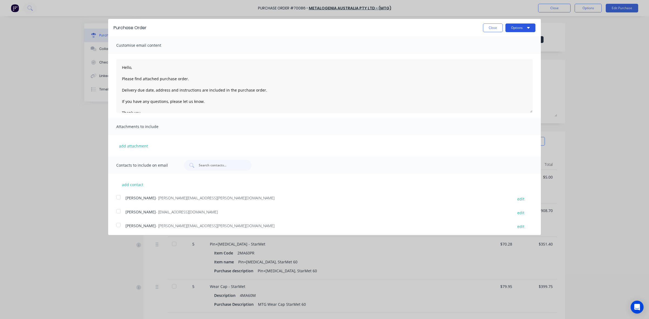
click at [527, 29] on icon "button" at bounding box center [528, 27] width 3 height 4
click at [520, 41] on div "Print" at bounding box center [510, 42] width 42 height 8
